Goal: Task Accomplishment & Management: Manage account settings

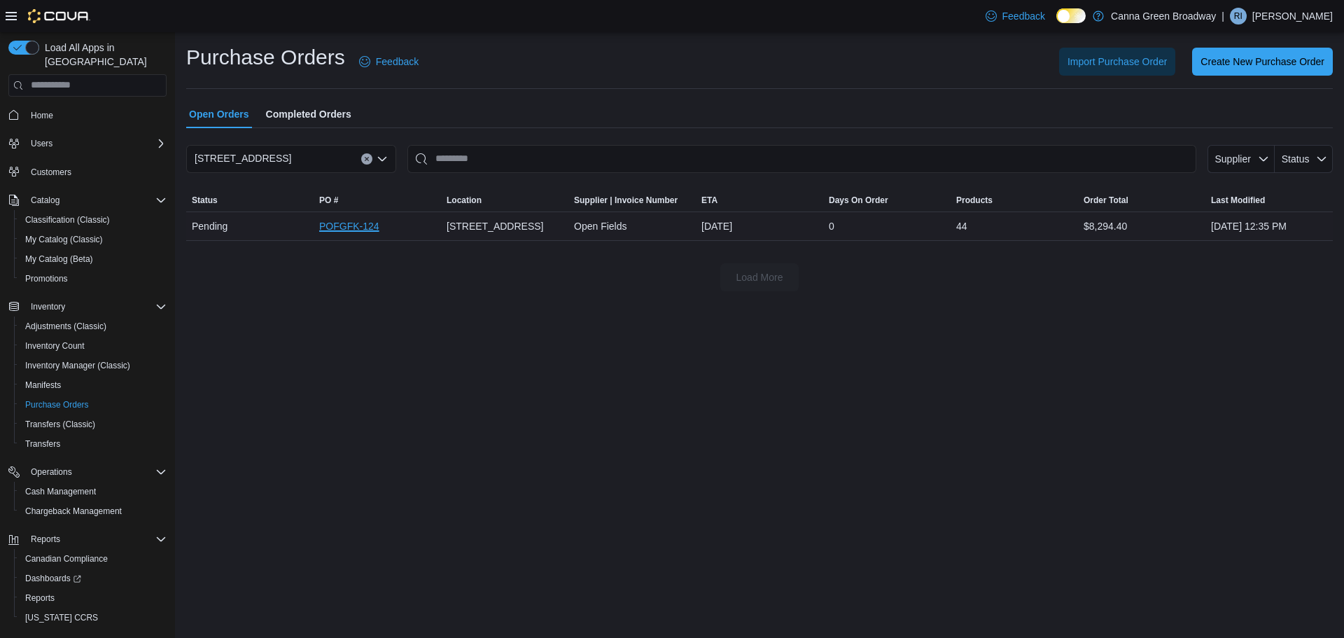
click at [344, 226] on link "POFGFK-124" at bounding box center [349, 226] width 60 height 17
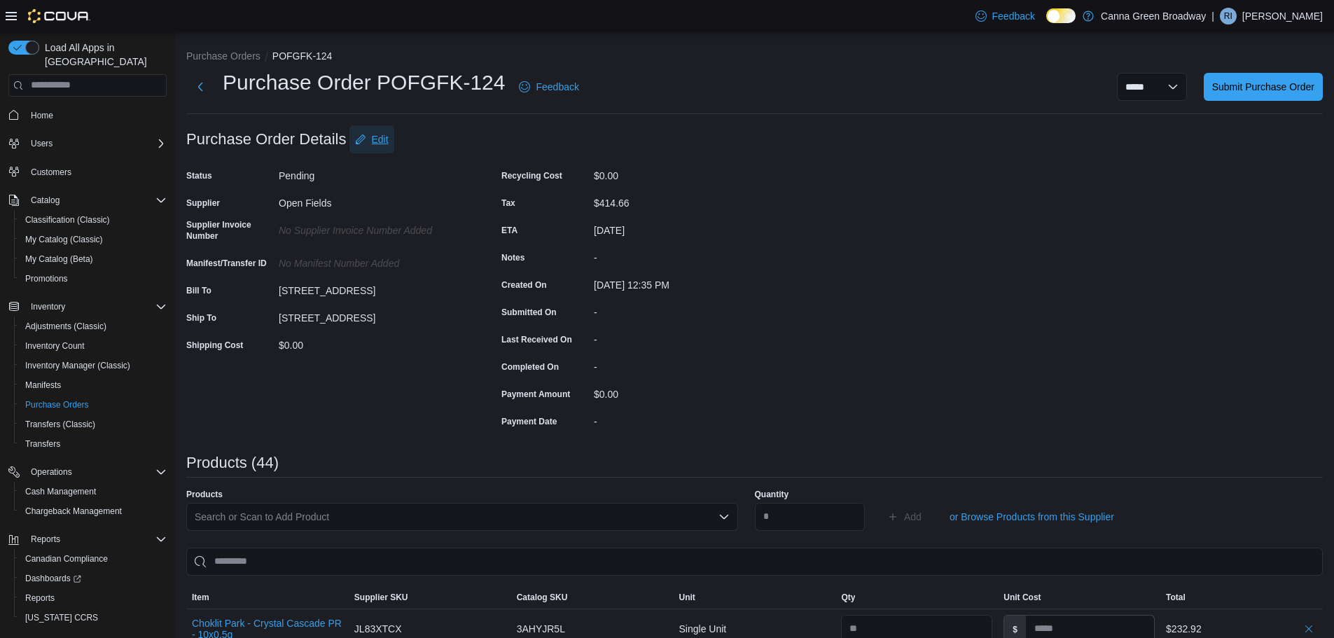
click at [385, 143] on span "Edit" at bounding box center [380, 139] width 17 height 14
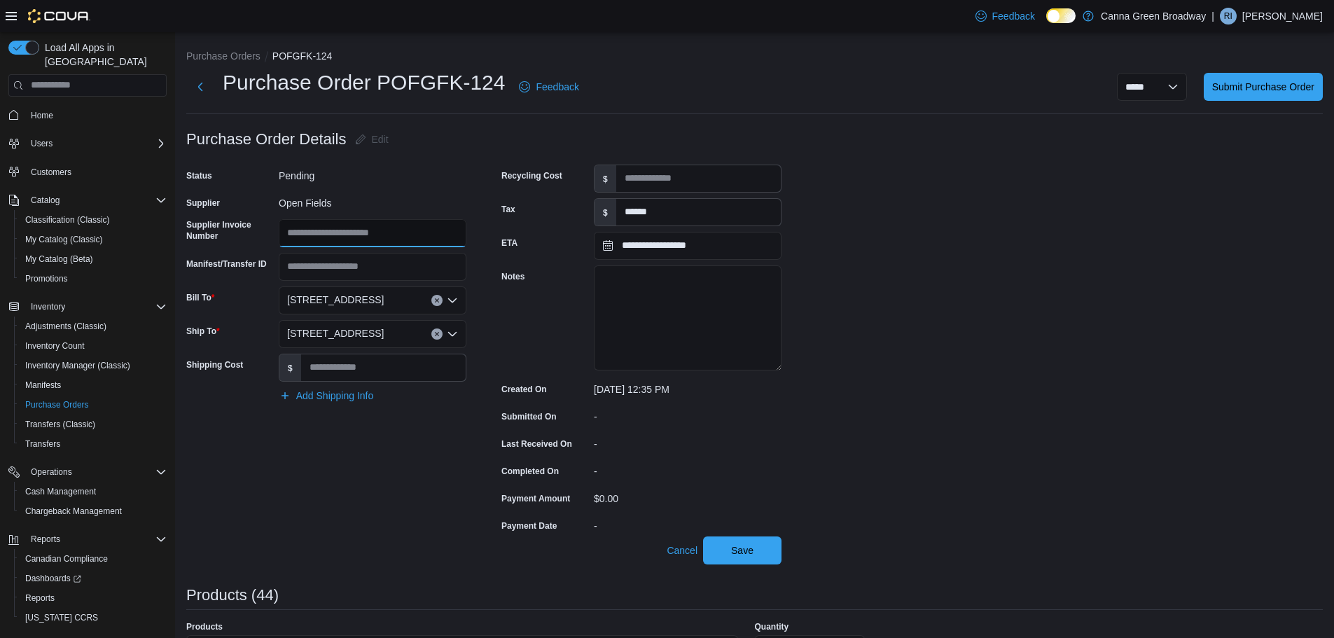
click at [319, 233] on input "Supplier Invoice Number" at bounding box center [373, 233] width 188 height 28
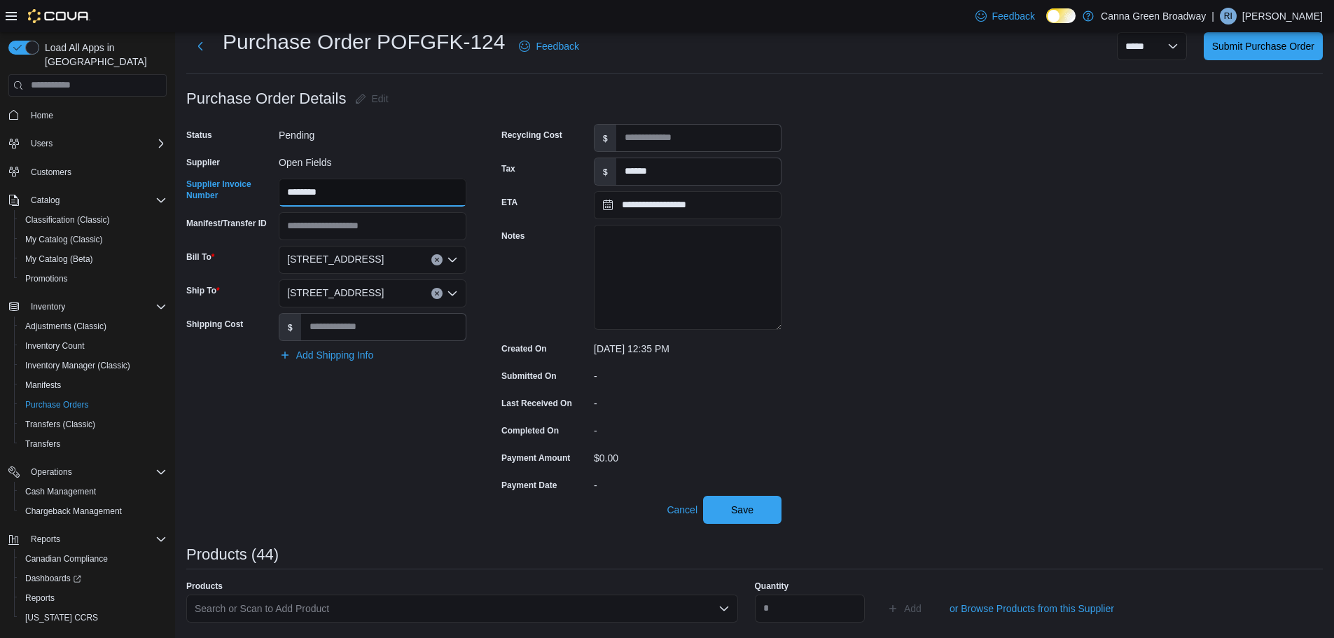
scroll to position [29, 0]
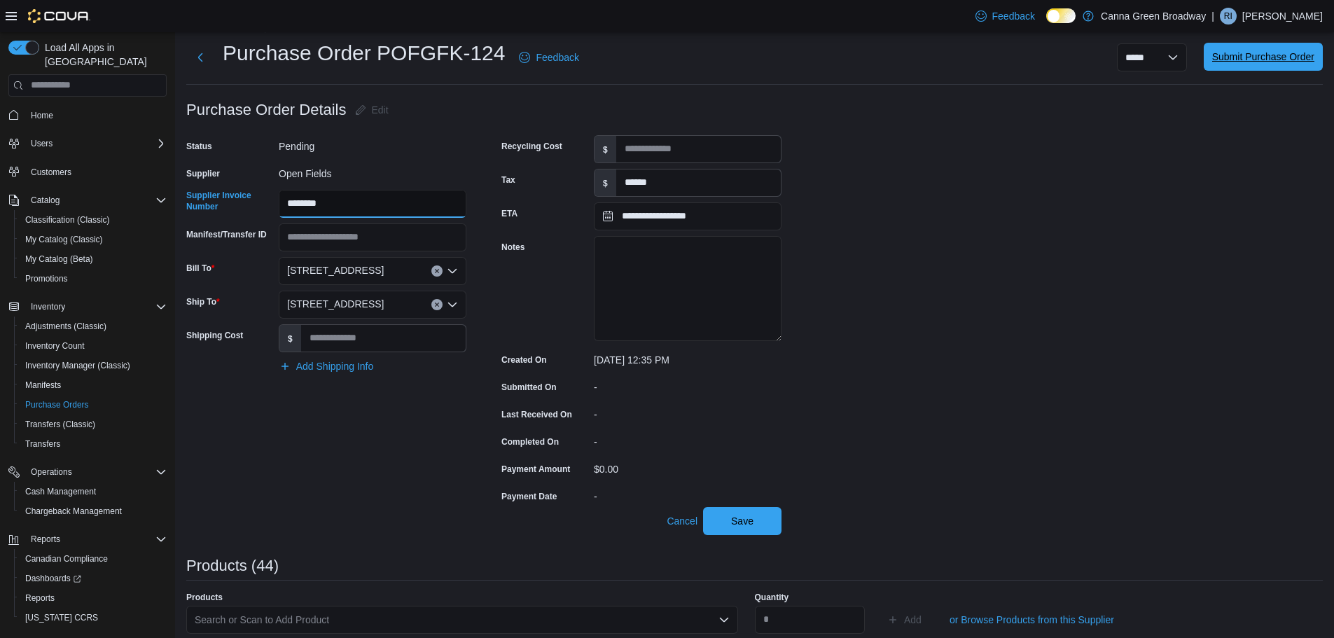
type input "********"
click at [1252, 64] on span "Submit Purchase Order" at bounding box center [1263, 57] width 102 height 28
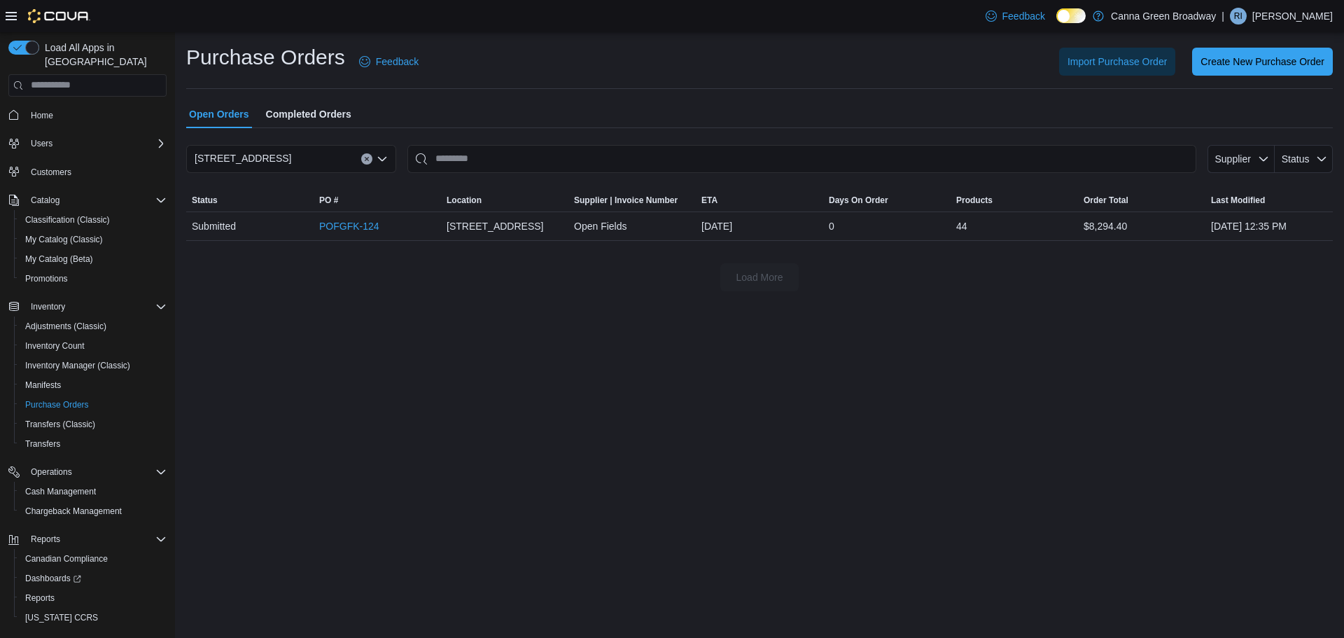
click at [504, 360] on div "Purchase Orders Feedback Import Purchase Order Create New Purchase Order Open O…" at bounding box center [759, 335] width 1169 height 606
click at [349, 229] on link "POFGFK-124" at bounding box center [349, 226] width 60 height 17
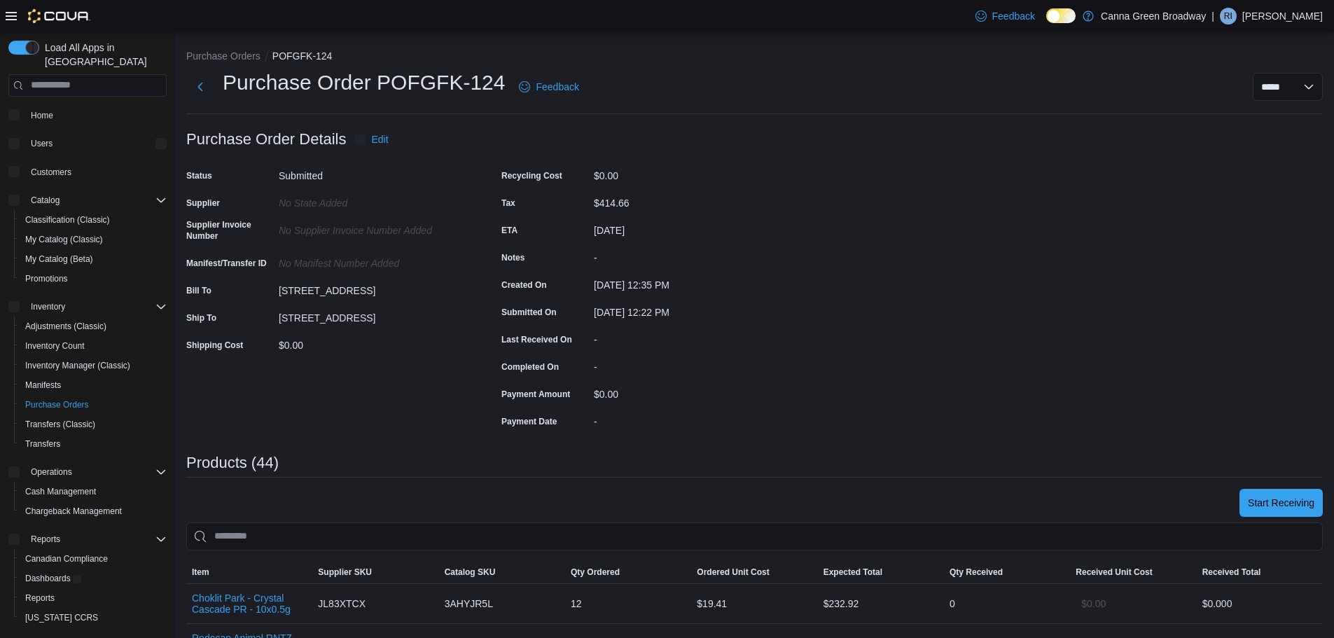
click at [326, 230] on div "No Supplier Invoice Number added" at bounding box center [373, 227] width 188 height 17
click at [381, 142] on span "Edit" at bounding box center [380, 139] width 17 height 14
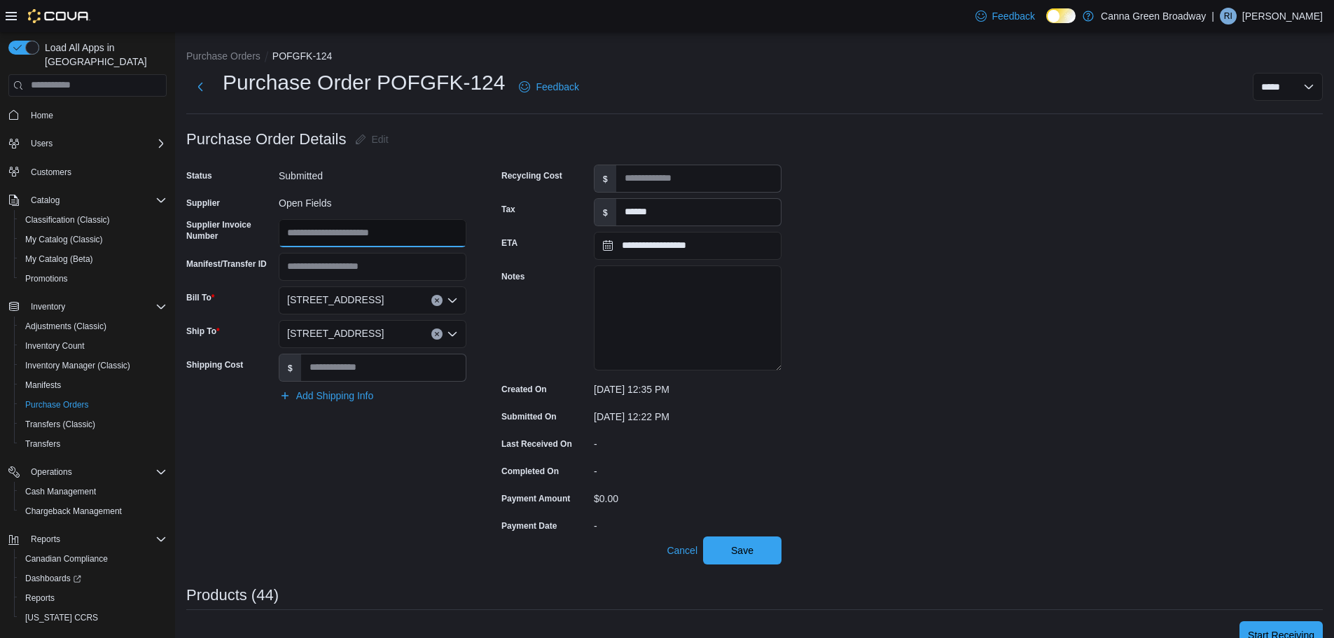
click at [333, 237] on input "Supplier Invoice Number" at bounding box center [373, 233] width 188 height 28
click at [320, 229] on input "*********" at bounding box center [373, 233] width 188 height 28
type input "********"
click at [729, 552] on span "Save" at bounding box center [742, 550] width 62 height 28
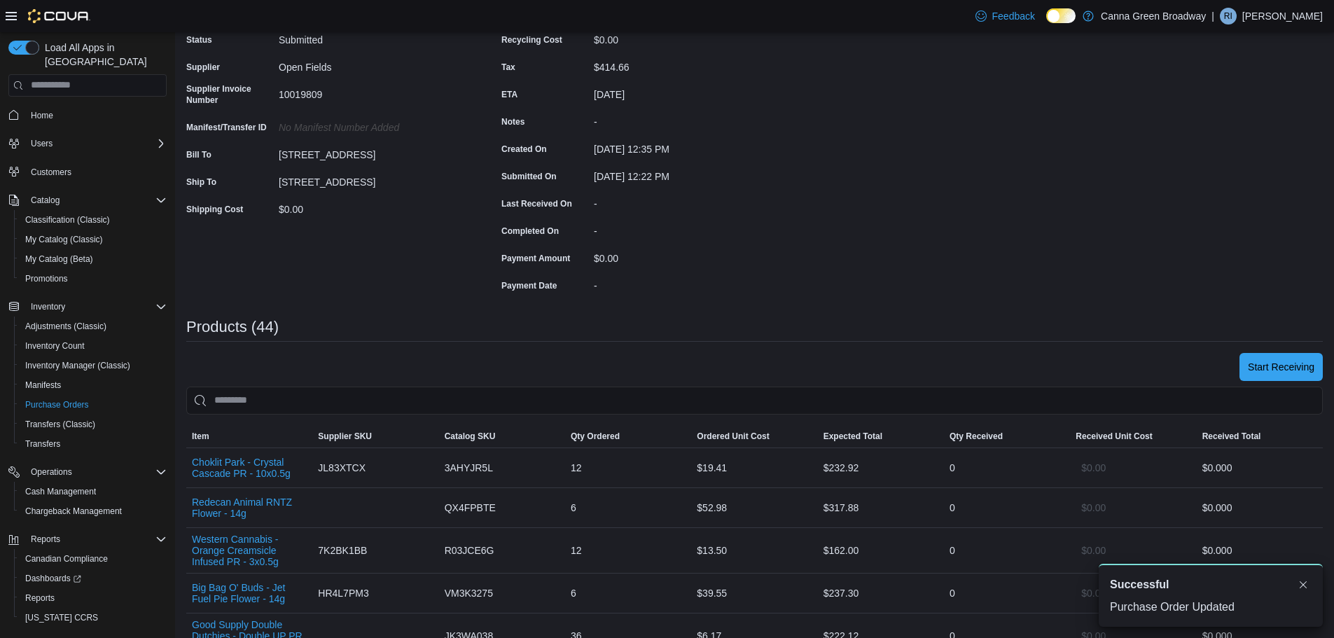
scroll to position [140, 0]
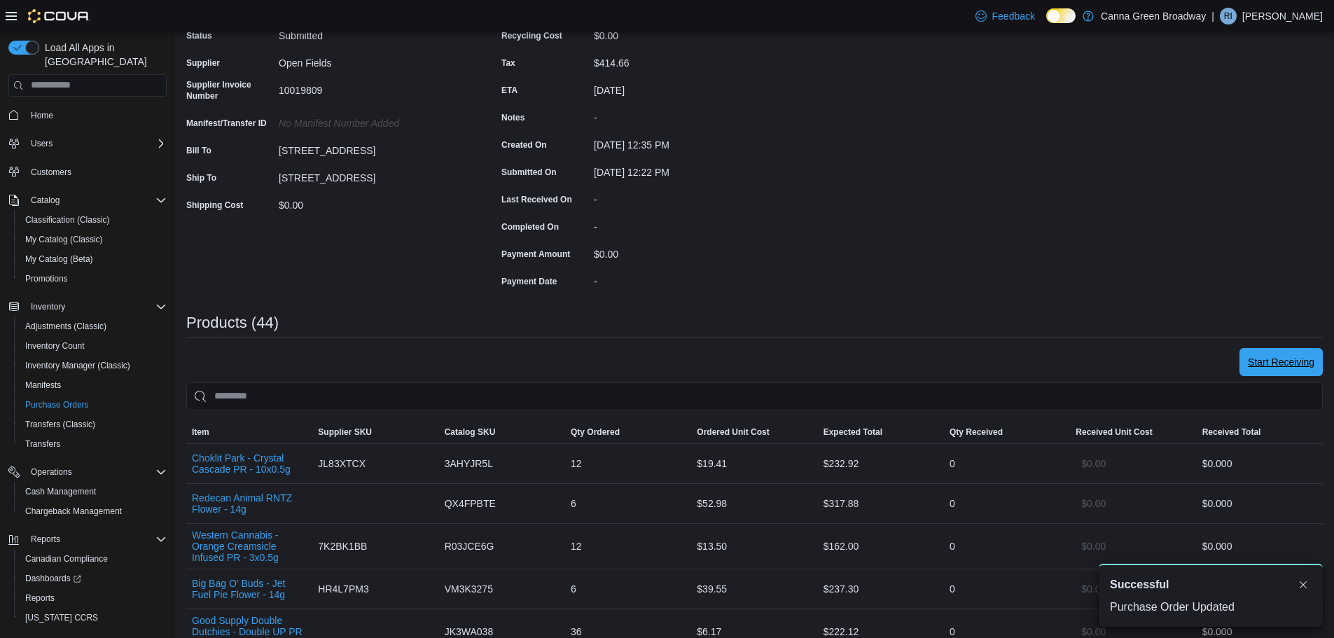
click at [1309, 365] on span "Start Receiving" at bounding box center [1281, 362] width 67 height 14
